Goal: Transaction & Acquisition: Register for event/course

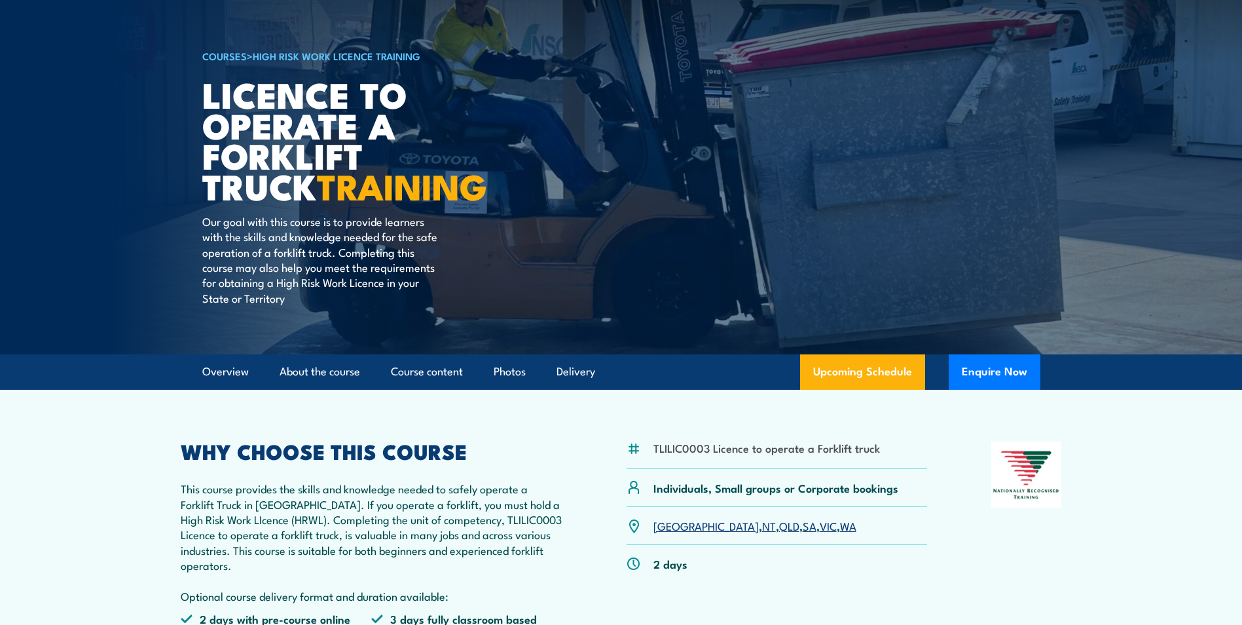
click at [820, 527] on link "VIC" at bounding box center [828, 525] width 17 height 16
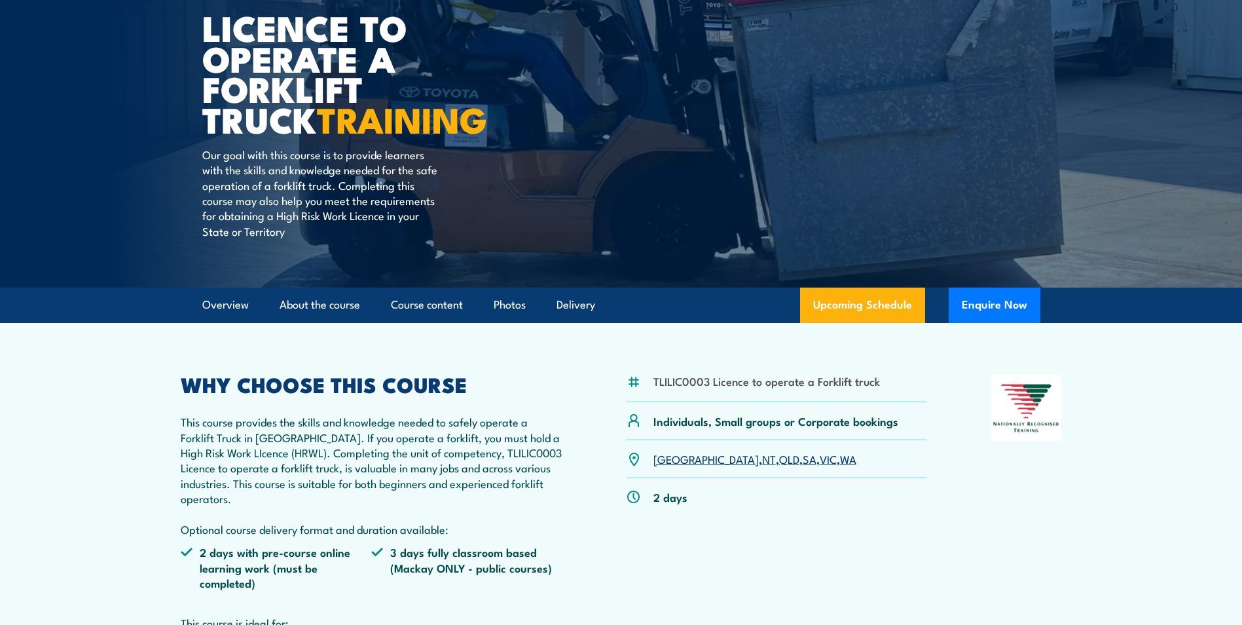
scroll to position [196, 0]
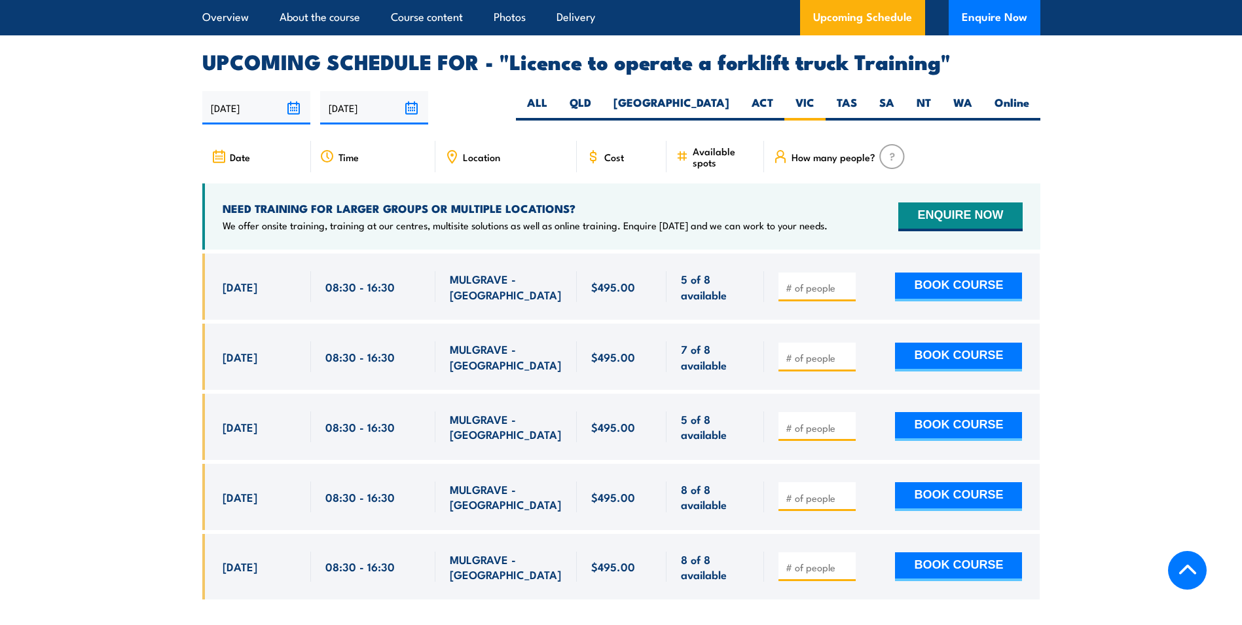
scroll to position [2192, 0]
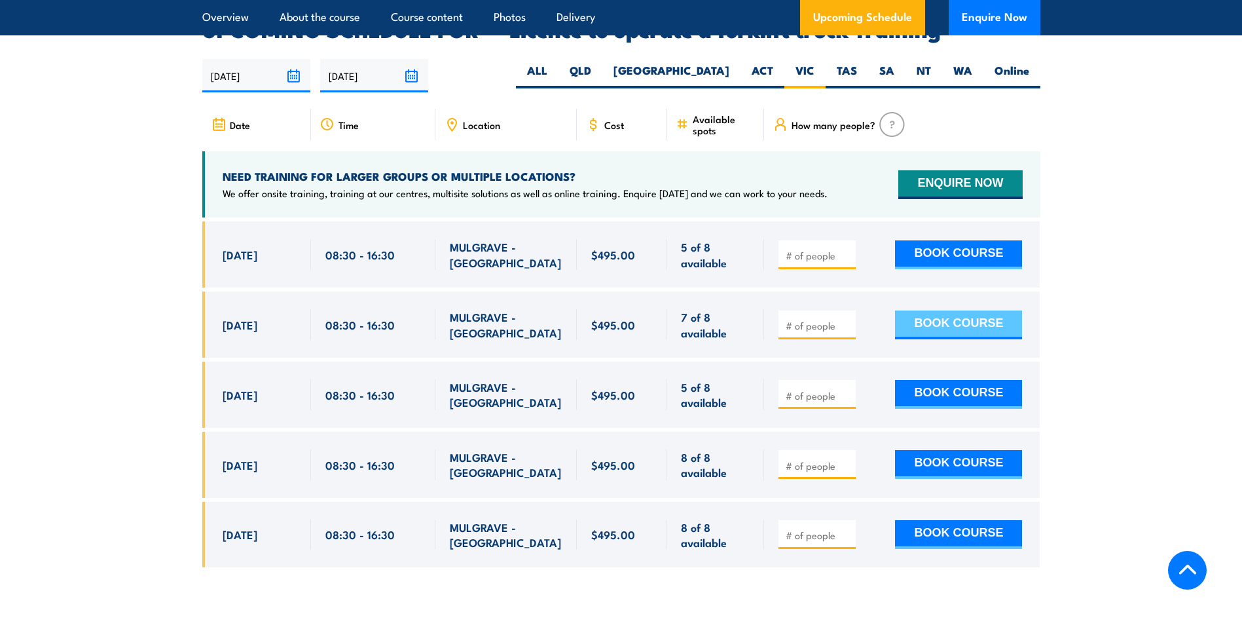
click at [976, 310] on button "BOOK COURSE" at bounding box center [958, 324] width 127 height 29
type input "1"
drag, startPoint x: 1081, startPoint y: 300, endPoint x: 1072, endPoint y: 301, distance: 9.3
click at [1080, 300] on section "UPCOMING SCHEDULE FOR - "Licence to operate a forklift truck Training" 26/08/20…" at bounding box center [621, 303] width 1242 height 567
click at [1000, 310] on button "BOOK COURSE" at bounding box center [958, 324] width 127 height 29
